Goal: Information Seeking & Learning: Learn about a topic

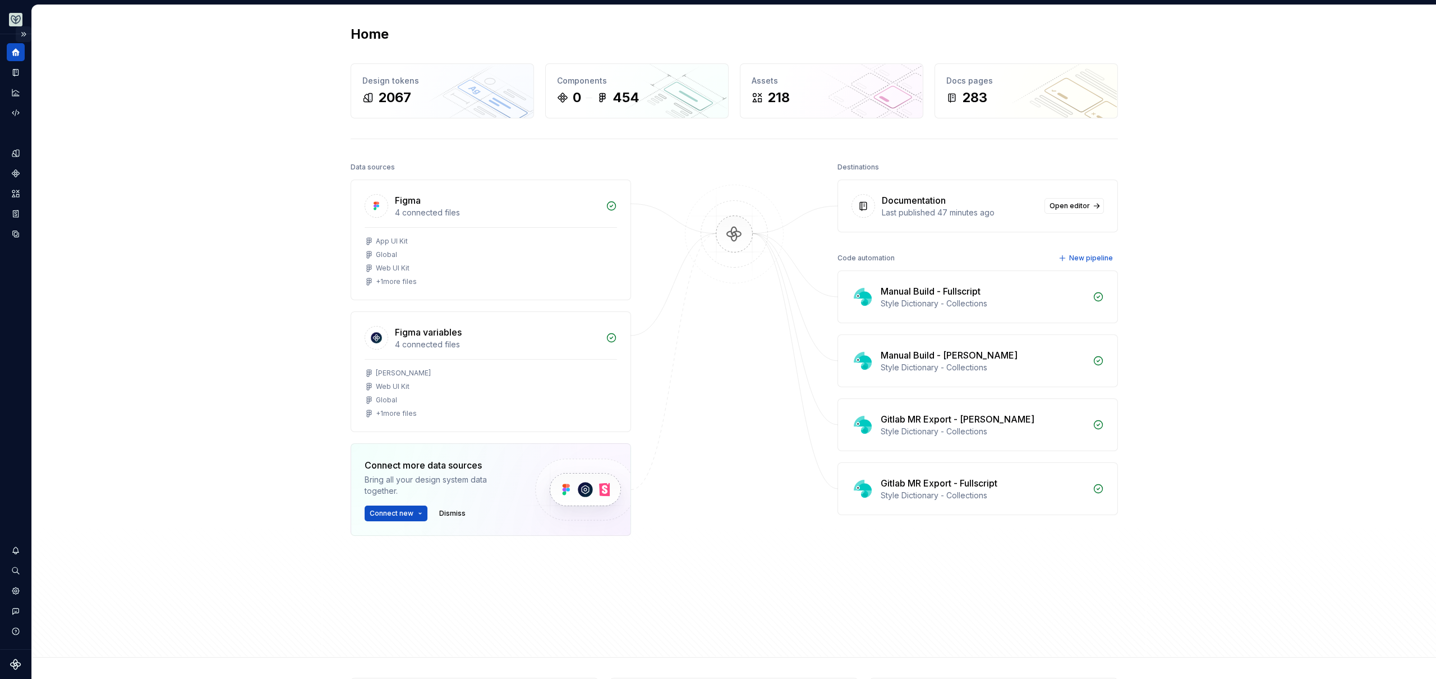
click at [24, 33] on button "Expand sidebar" at bounding box center [24, 34] width 16 height 16
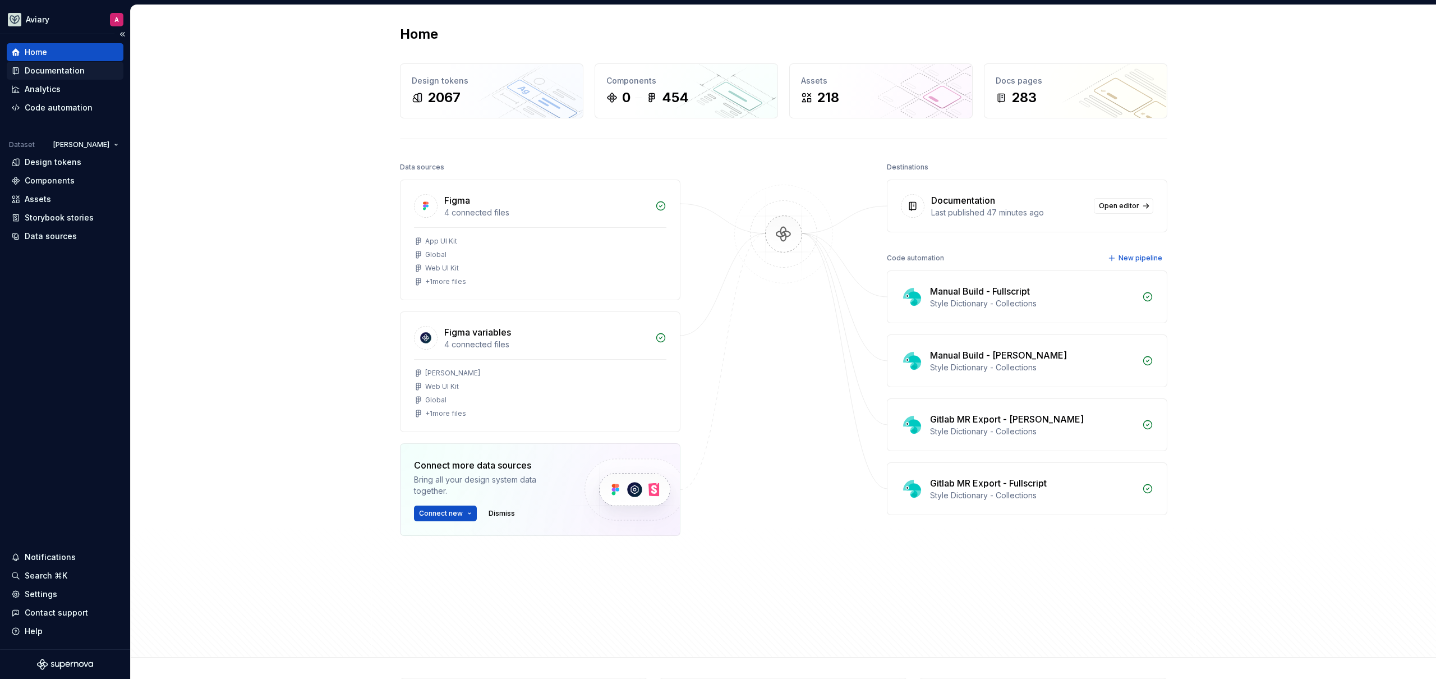
click at [70, 66] on div "Documentation" at bounding box center [55, 70] width 60 height 11
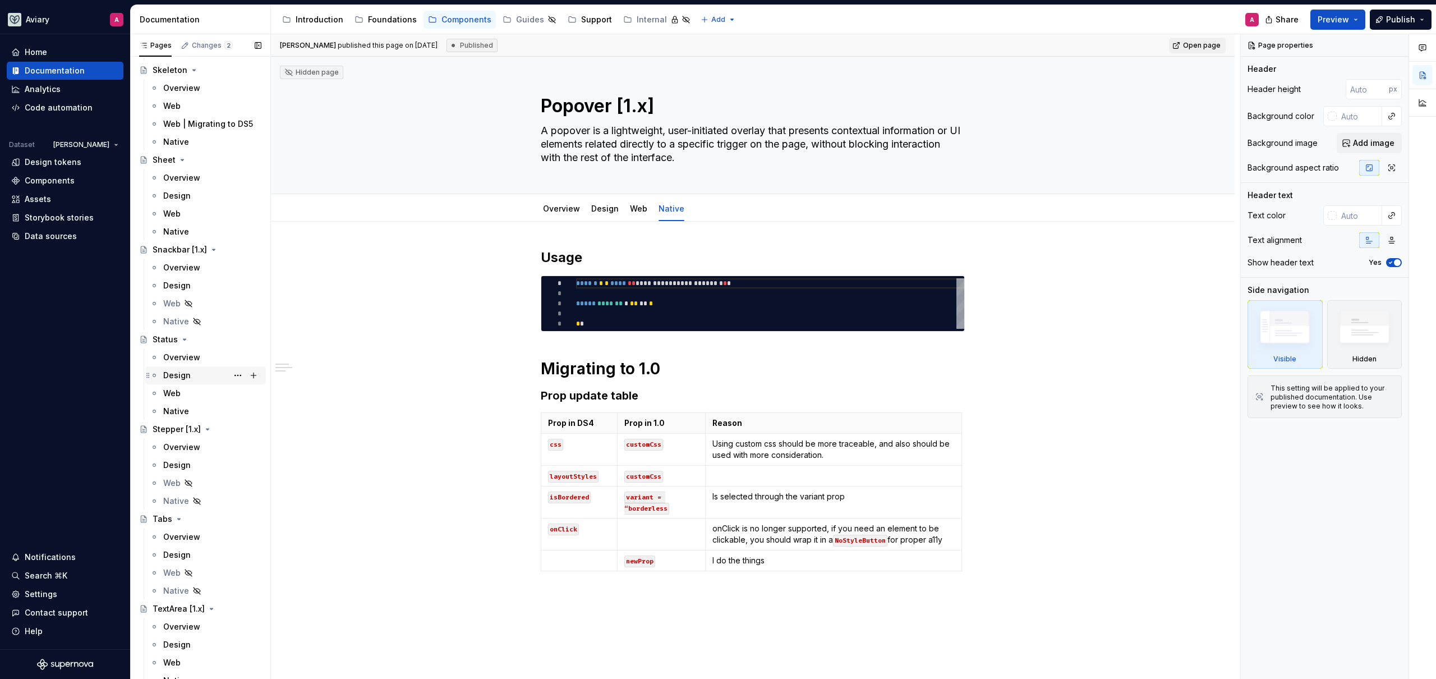
scroll to position [3796, 0]
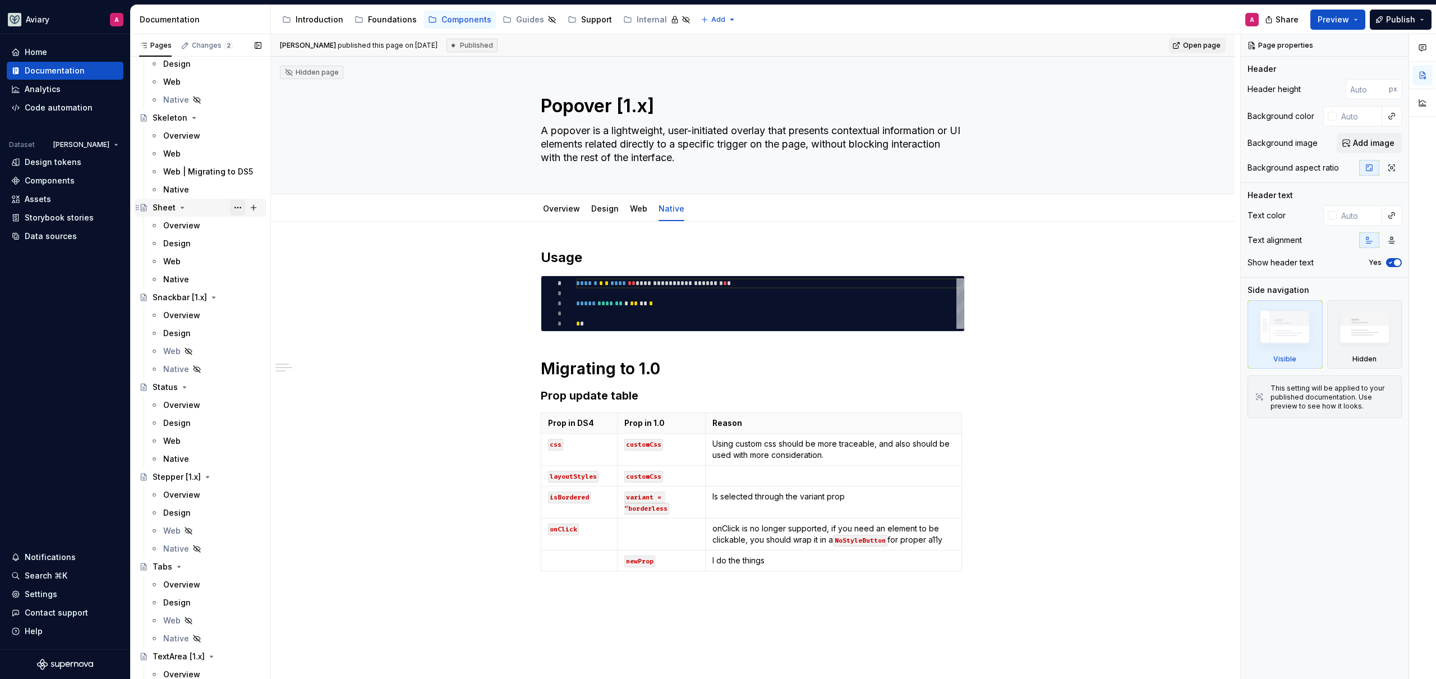
click at [230, 209] on button "Page tree" at bounding box center [238, 208] width 16 height 16
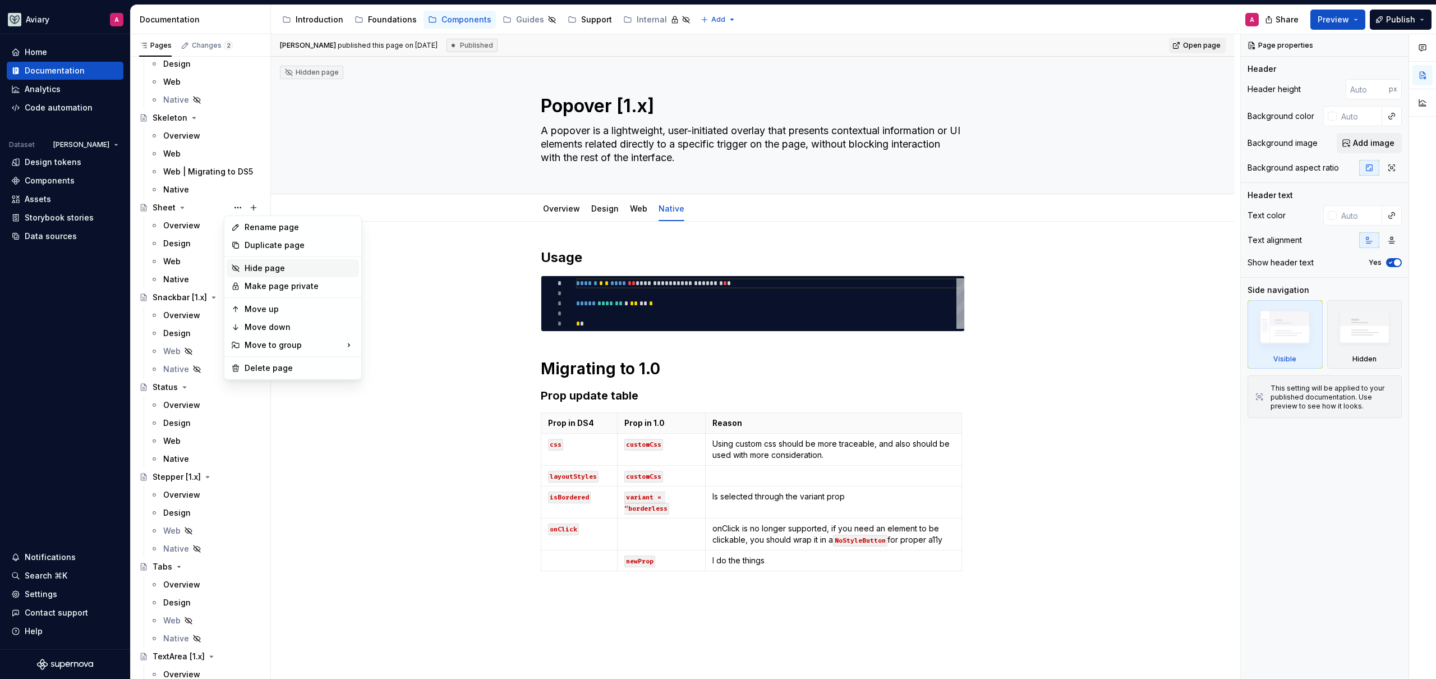
click at [255, 268] on div "Hide page" at bounding box center [300, 268] width 110 height 11
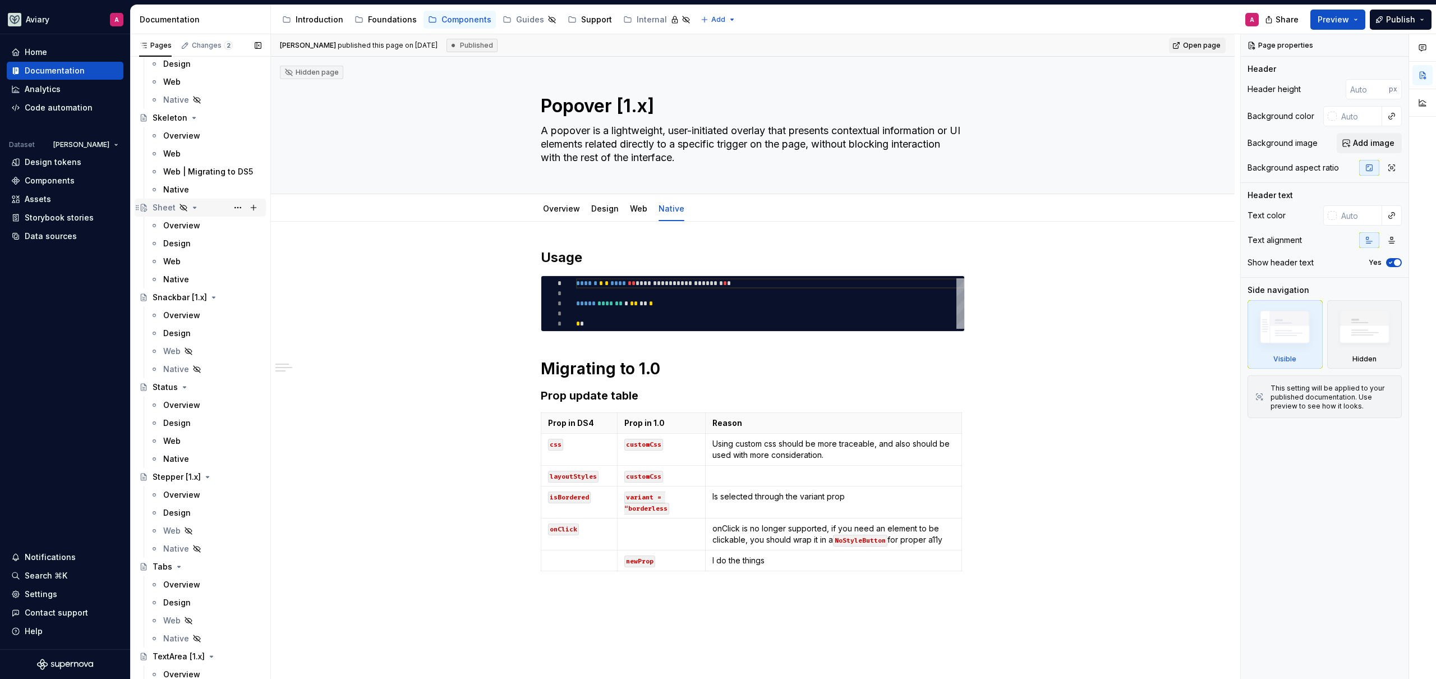
click at [177, 208] on div "Sheet" at bounding box center [207, 208] width 109 height 16
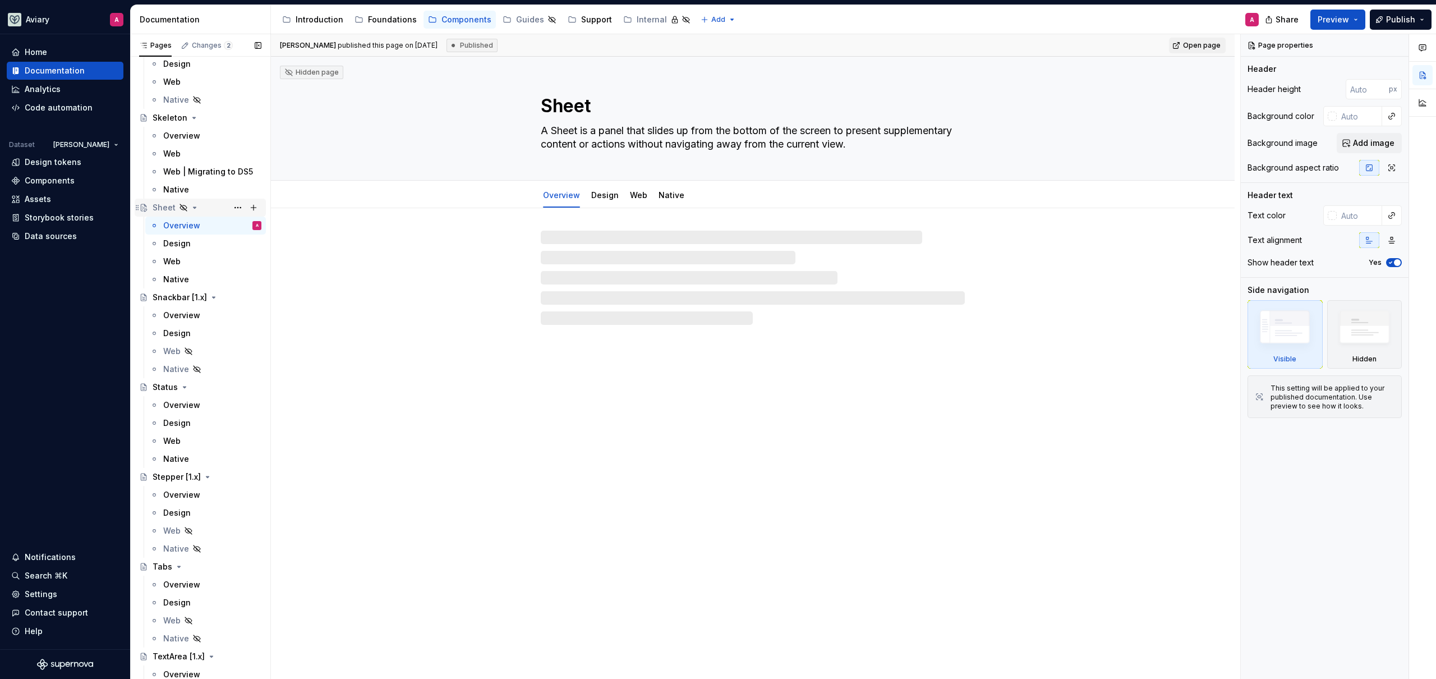
click at [180, 206] on icon "Page tree" at bounding box center [183, 207] width 7 height 7
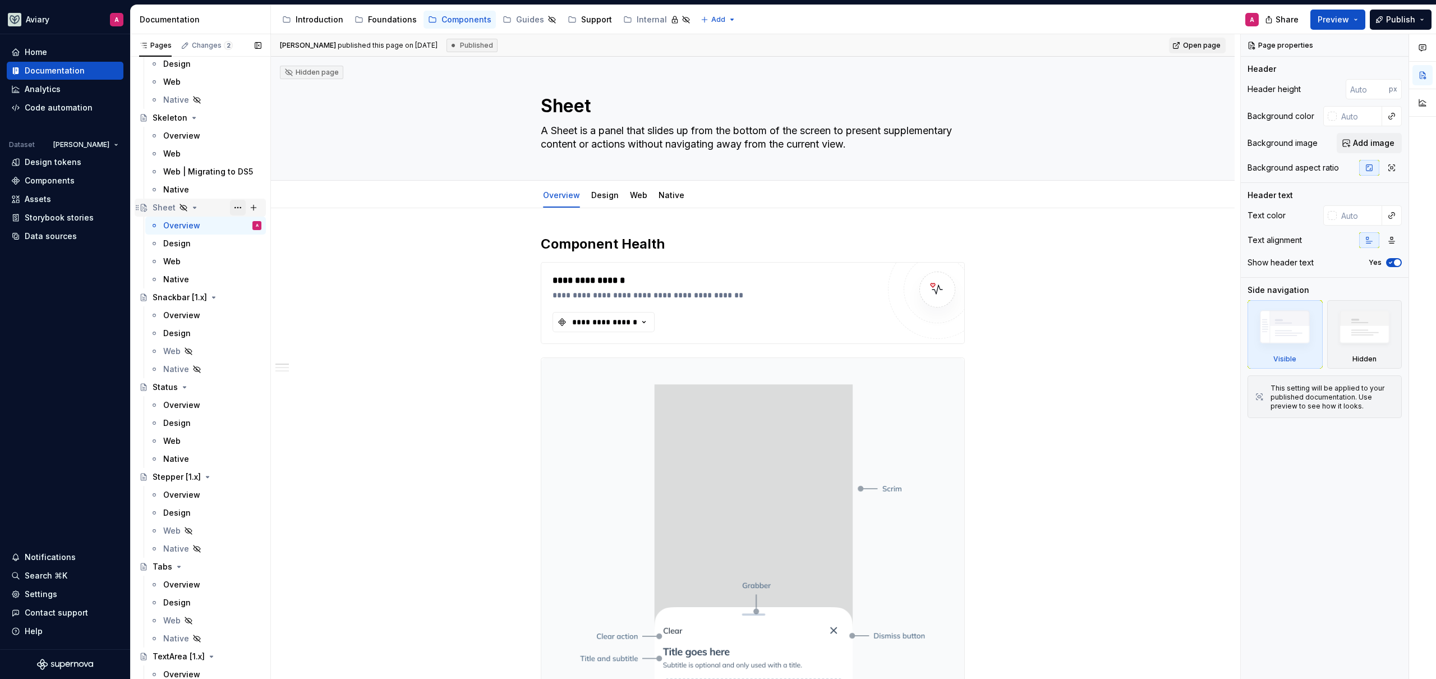
click at [232, 206] on button "Page tree" at bounding box center [238, 208] width 16 height 16
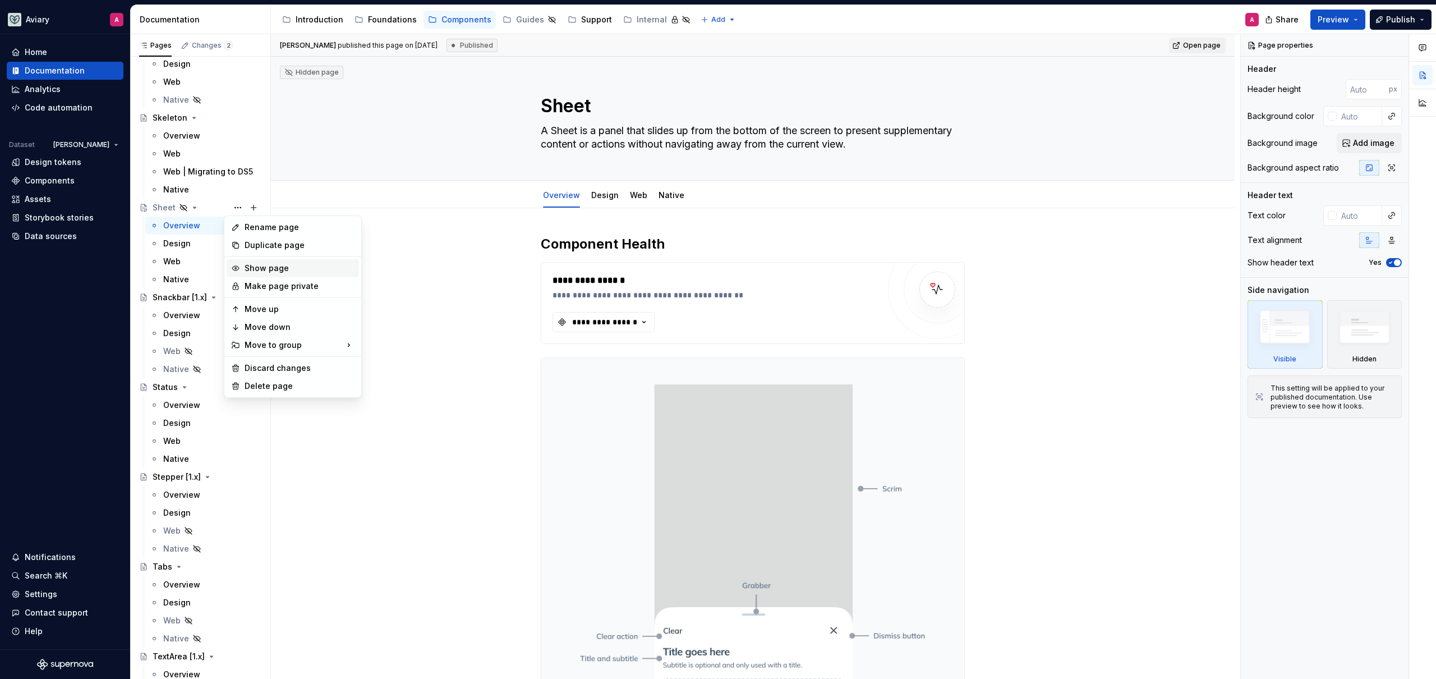
click at [287, 264] on div "Show page" at bounding box center [300, 268] width 110 height 11
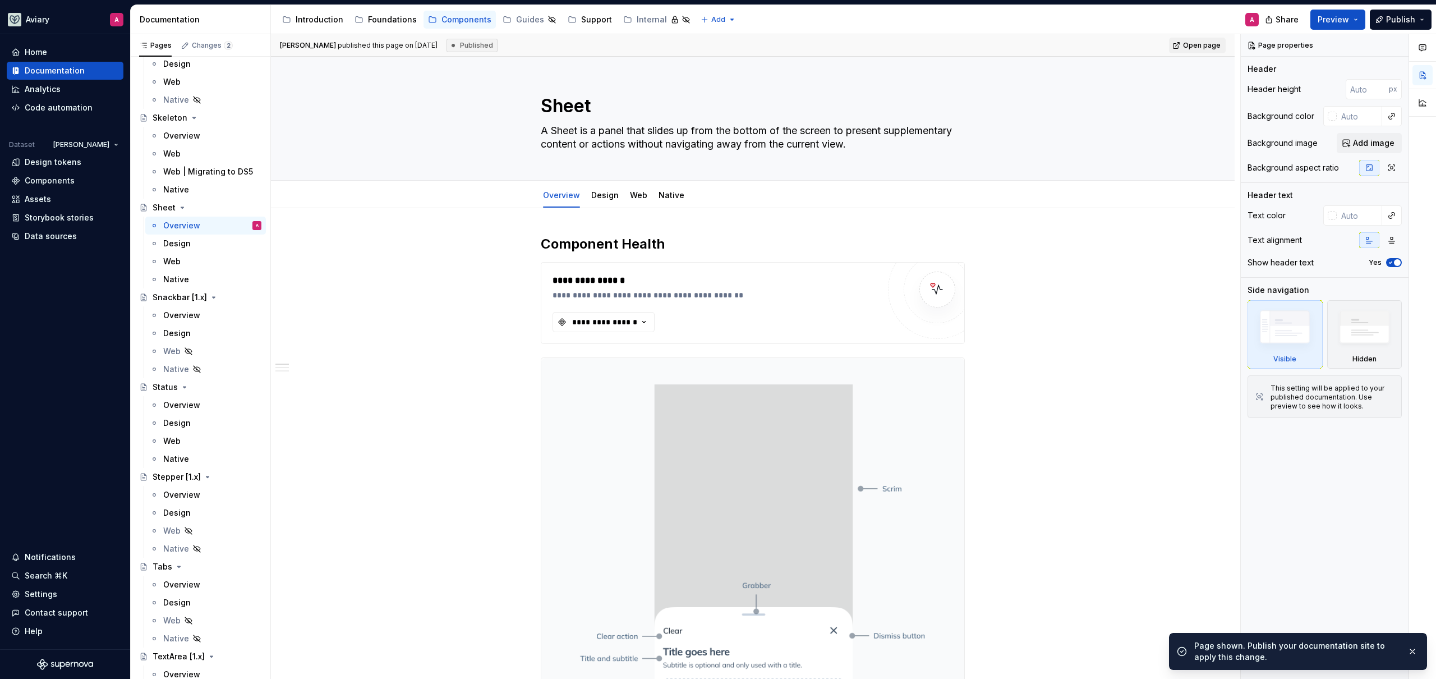
type textarea "*"
